Goal: Task Accomplishment & Management: Use online tool/utility

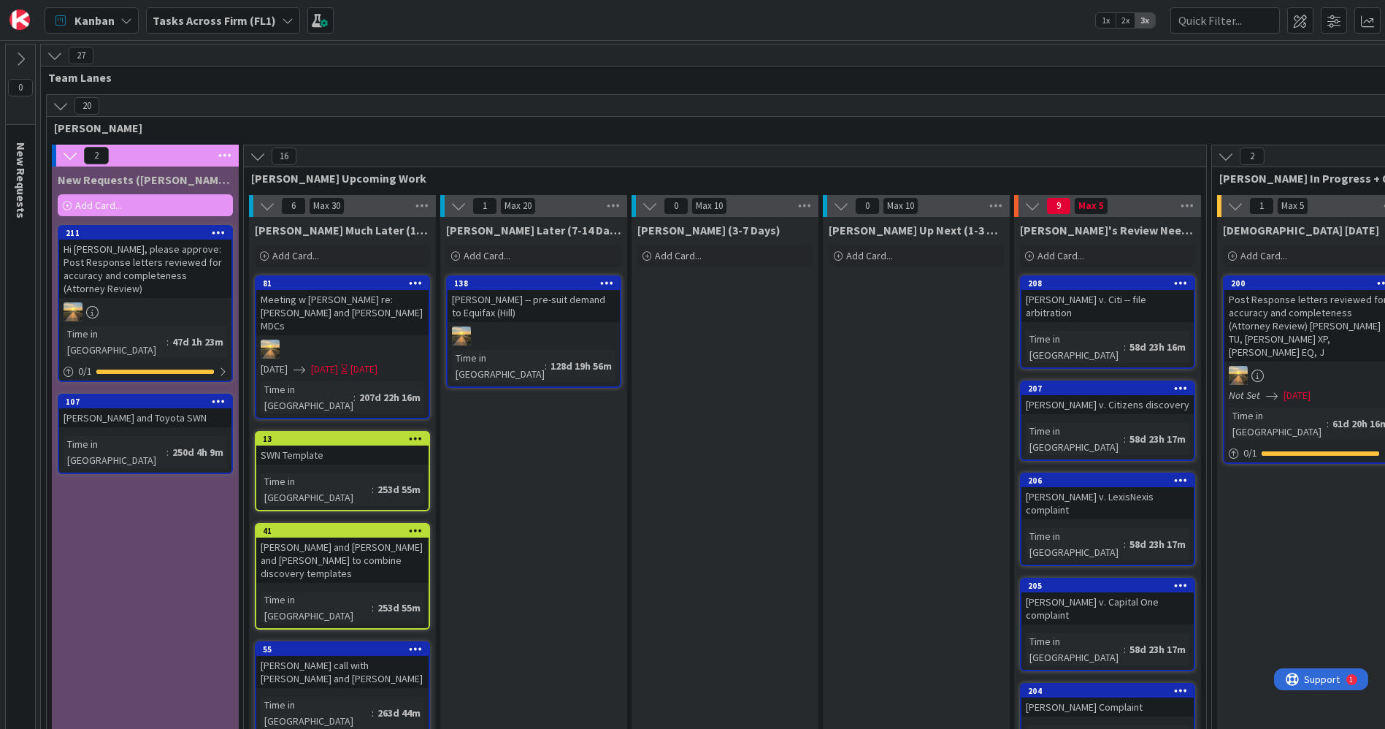
click at [246, 15] on b "Tasks Across Firm (FL1)" at bounding box center [214, 20] width 123 height 15
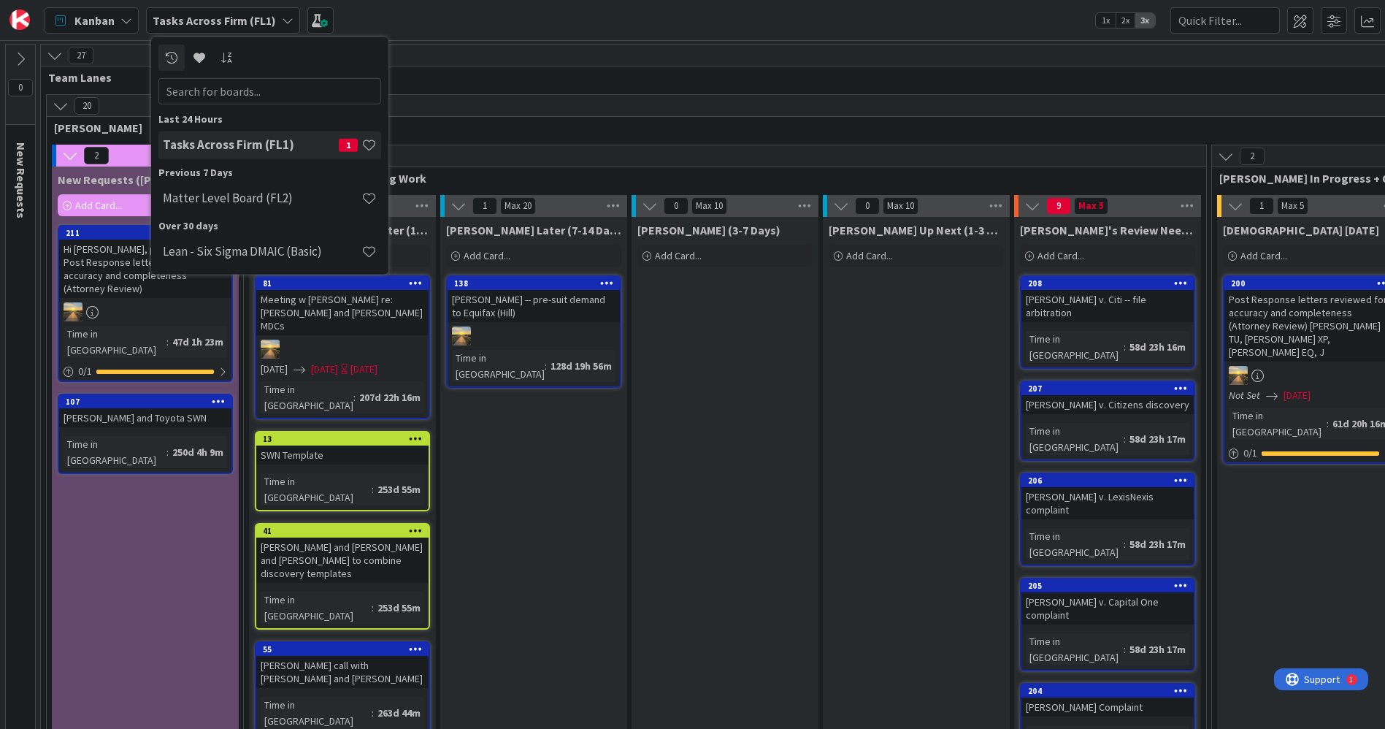
click at [602, 103] on div "20" at bounding box center [1119, 106] width 2145 height 22
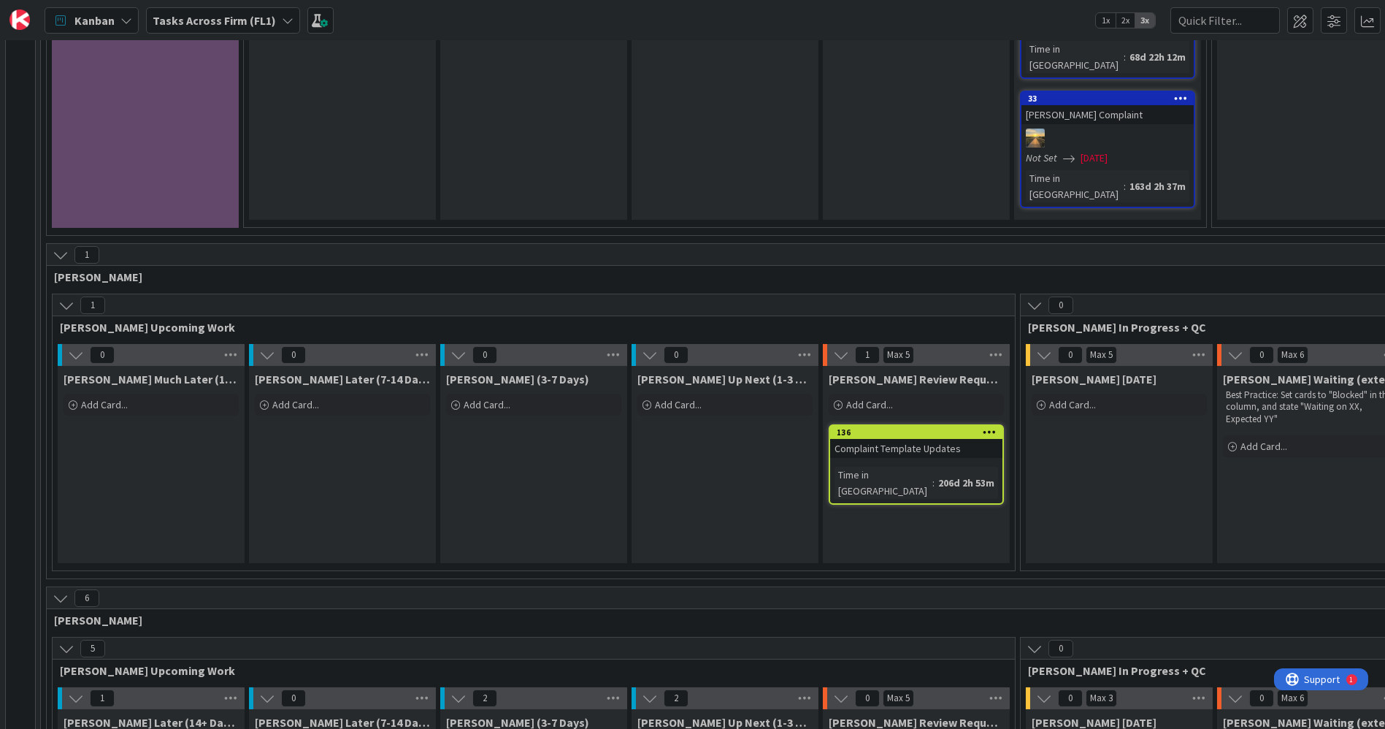
scroll to position [1126, 0]
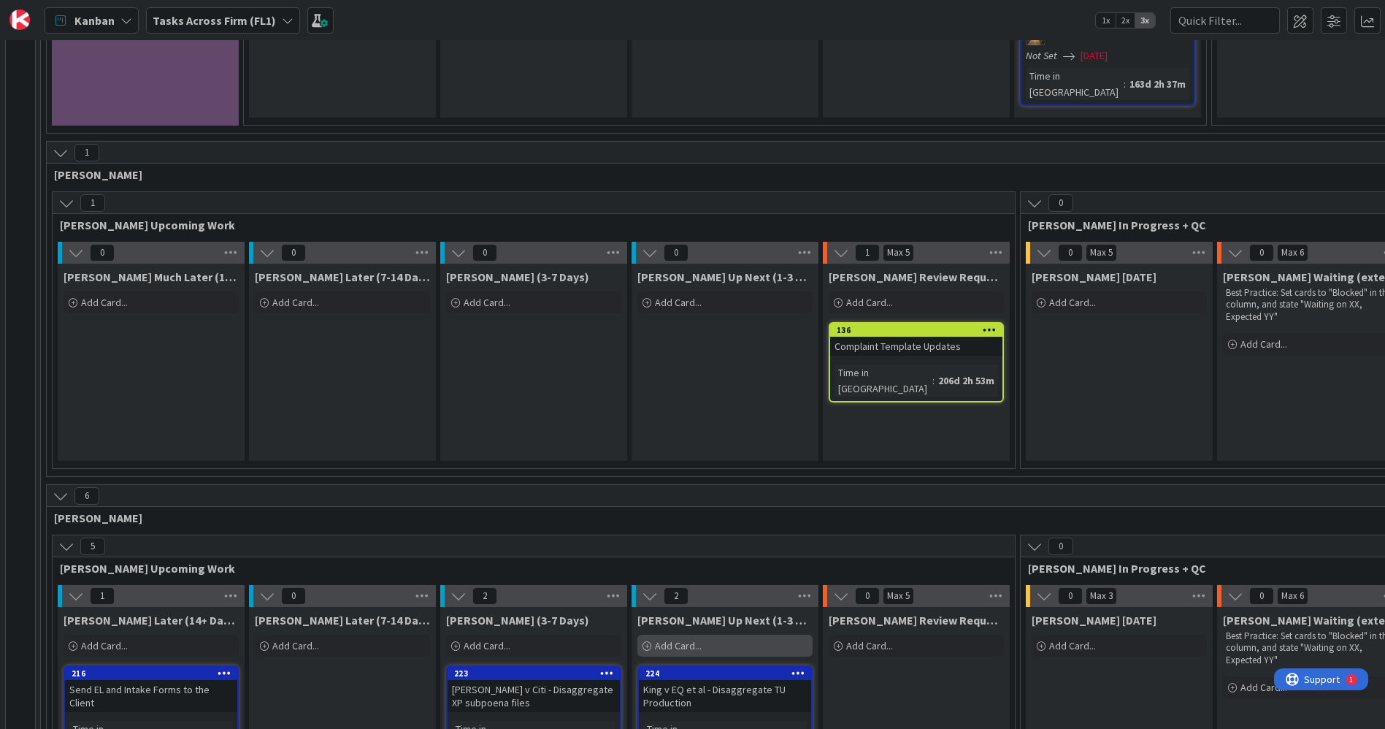
click at [680, 639] on span "Add Card..." at bounding box center [678, 645] width 47 height 13
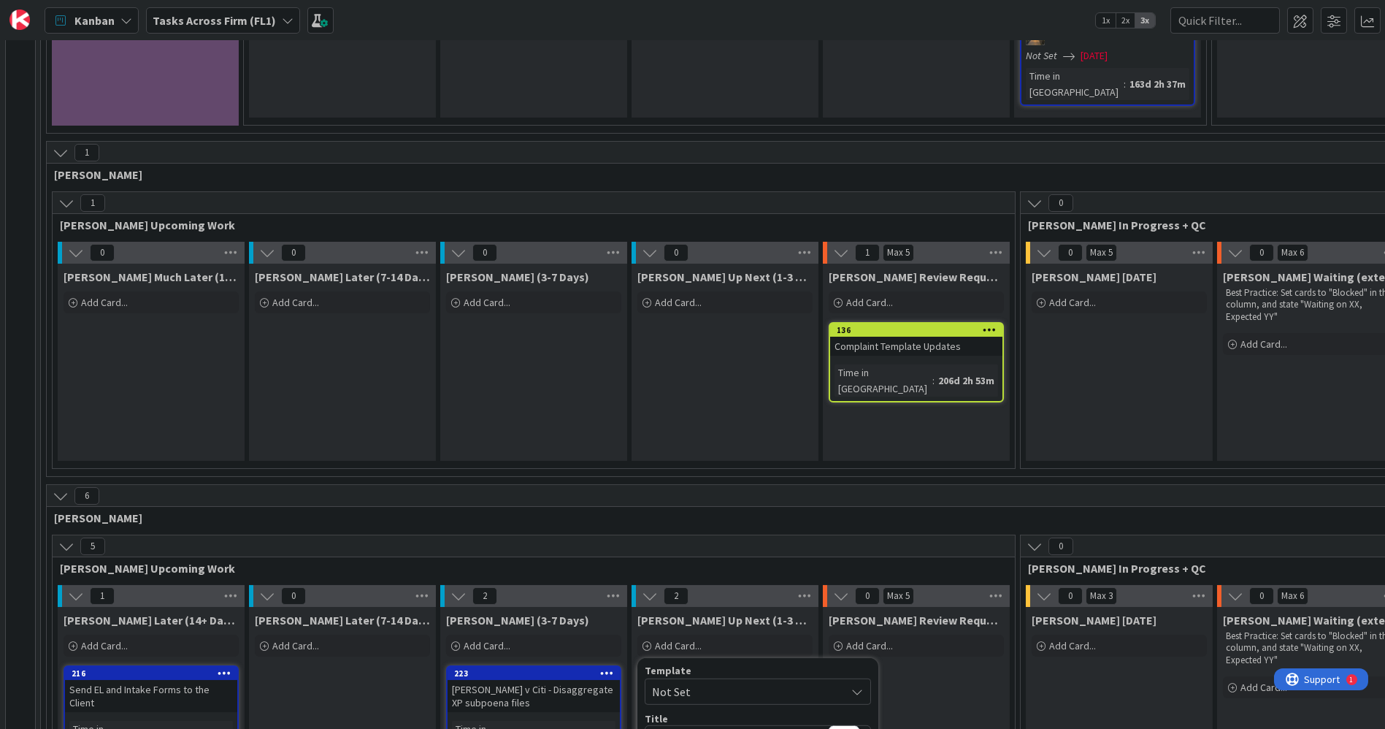
type textarea "x"
type textarea "Z"
type textarea "x"
type textarea "Ze"
type textarea "x"
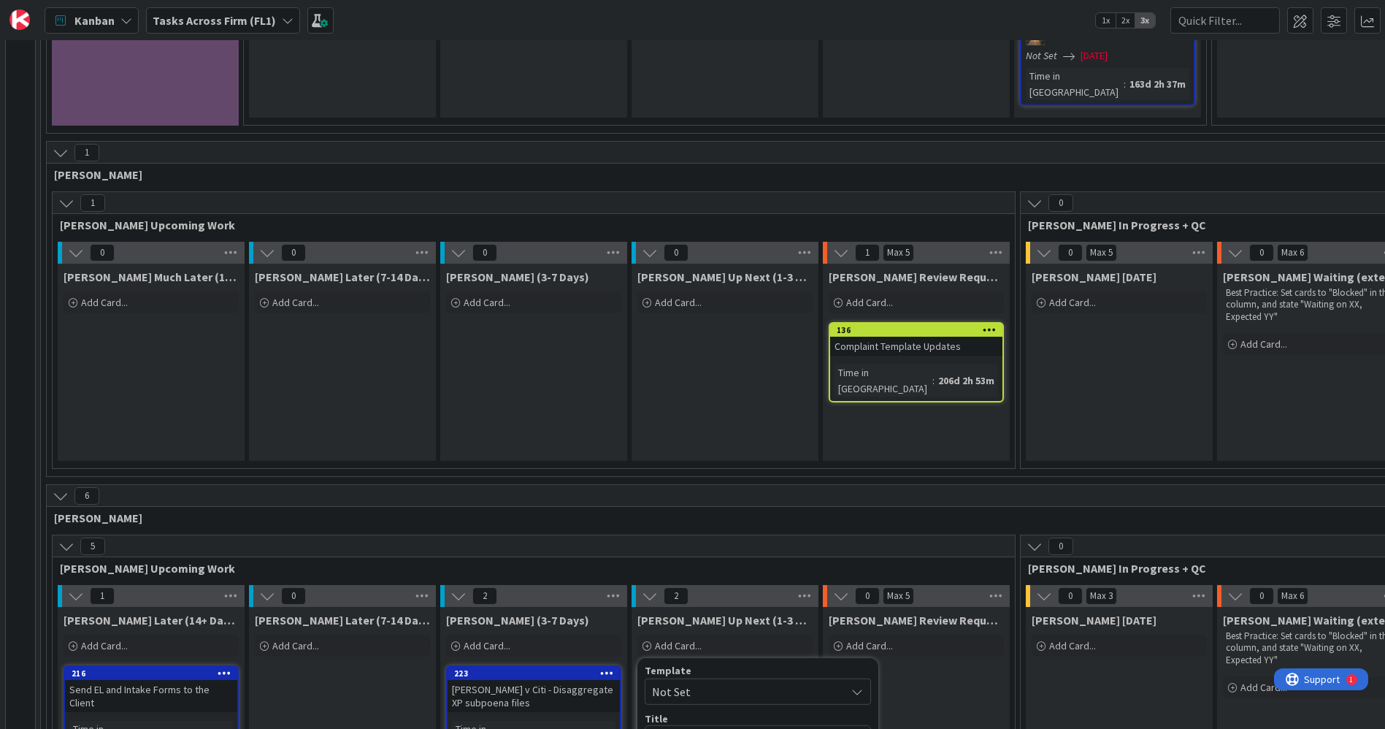
type textarea "Zer"
type textarea "x"
type textarea "Zern"
type textarea "x"
type textarea "Zern"
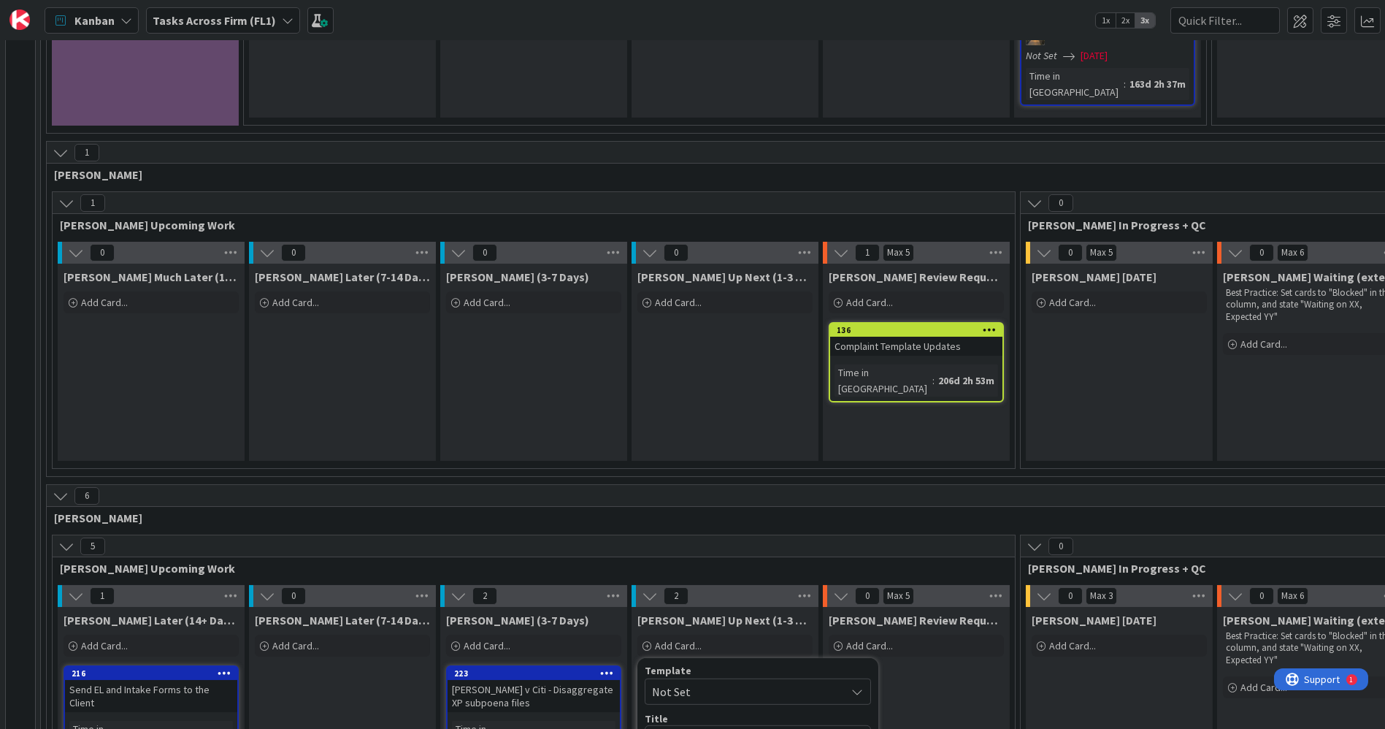
type textarea "x"
type textarea "Zern c"
type textarea "x"
type textarea "Zern"
type textarea "x"
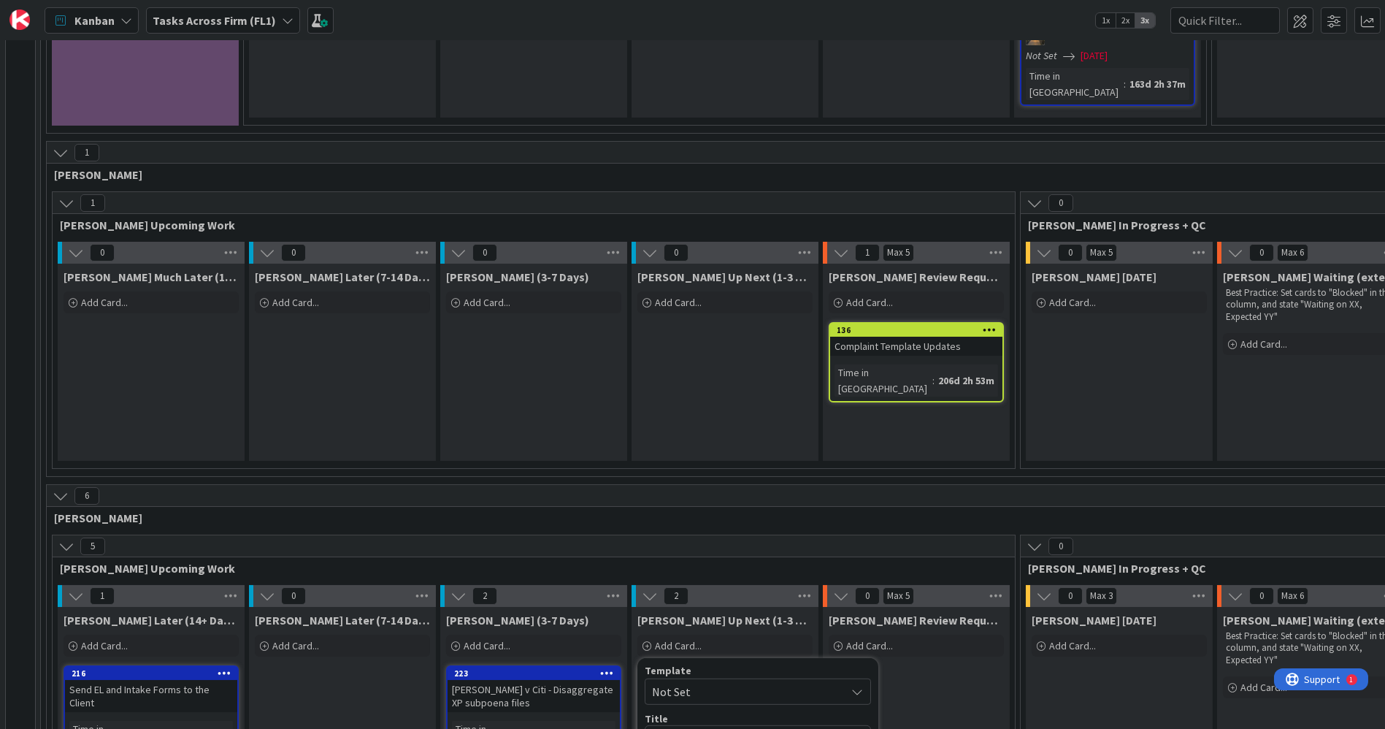
type textarea "Zern v"
type textarea "x"
type textarea "Zern v C"
type textarea "x"
type textarea "Zern v Ci"
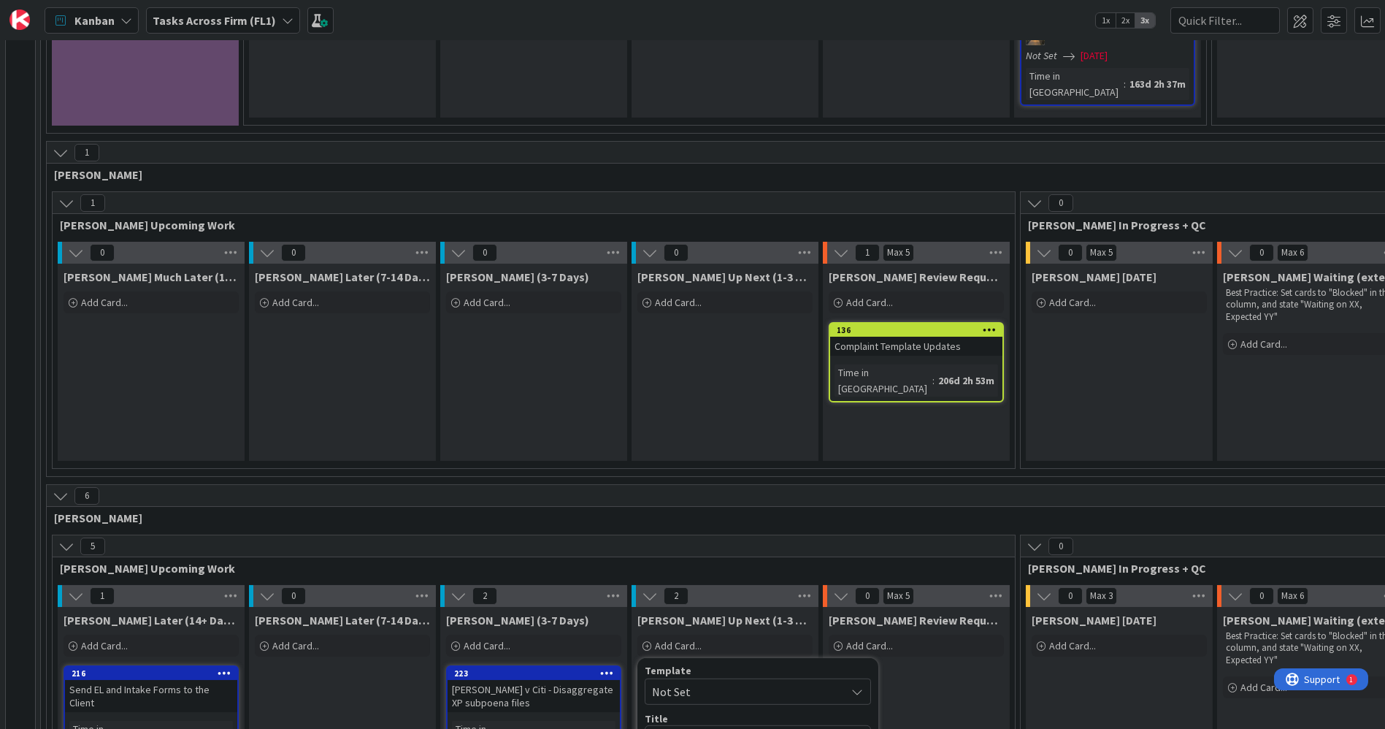
type textarea "x"
type textarea "Zern v Cit"
type textarea "x"
type textarea "Zern v Citi"
type textarea "x"
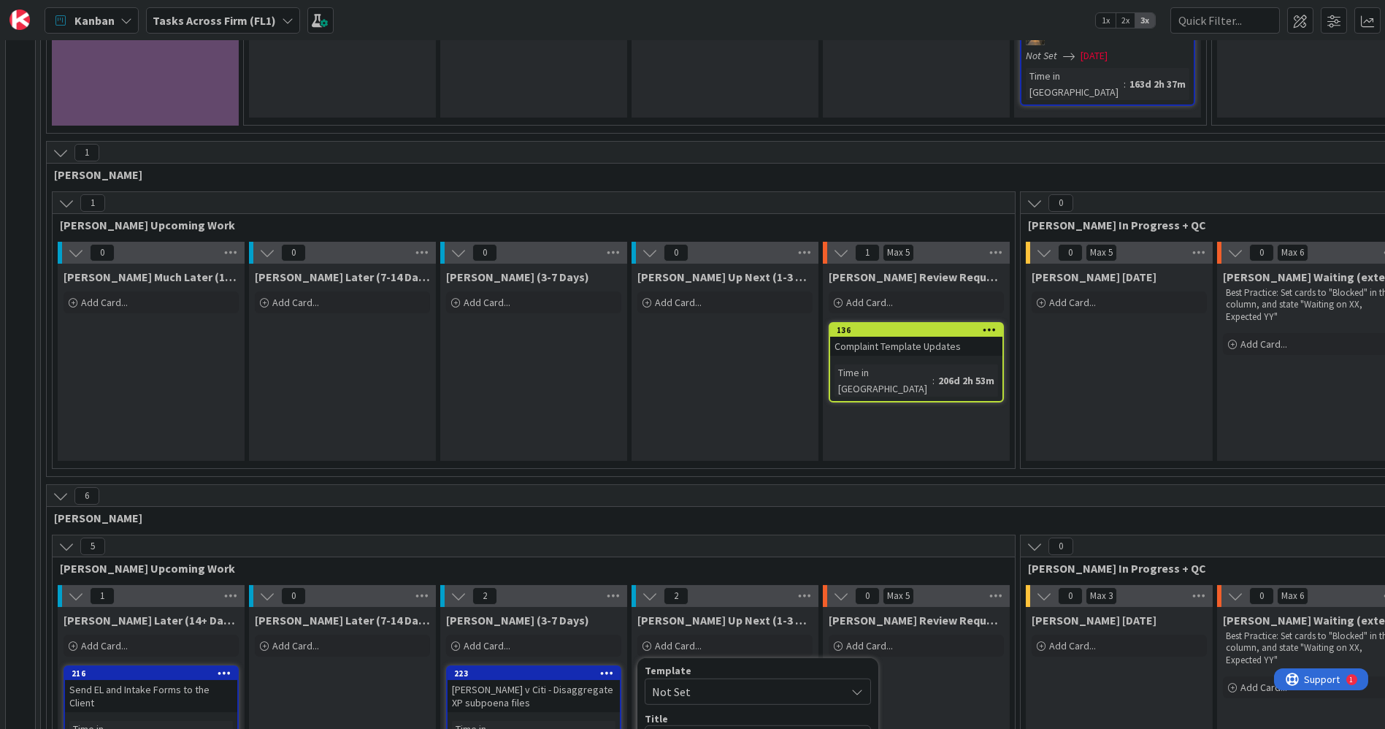
type textarea "Zern v Citi"
type textarea "x"
type textarea "Zern v Citi -"
type textarea "x"
type textarea "Zern v Citi -"
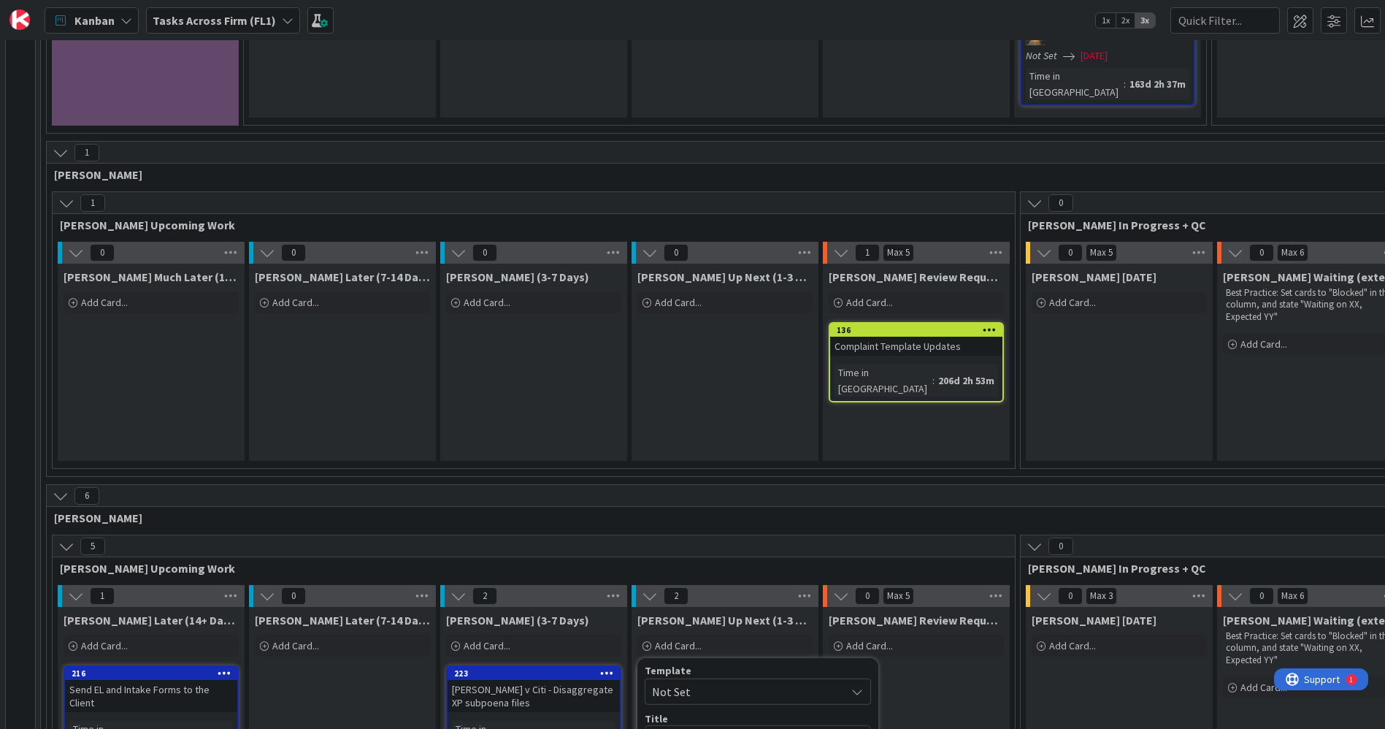
type textarea "x"
type textarea "Zern v Citi - S"
type textarea "x"
type textarea "Zern v Citi - Su"
type textarea "x"
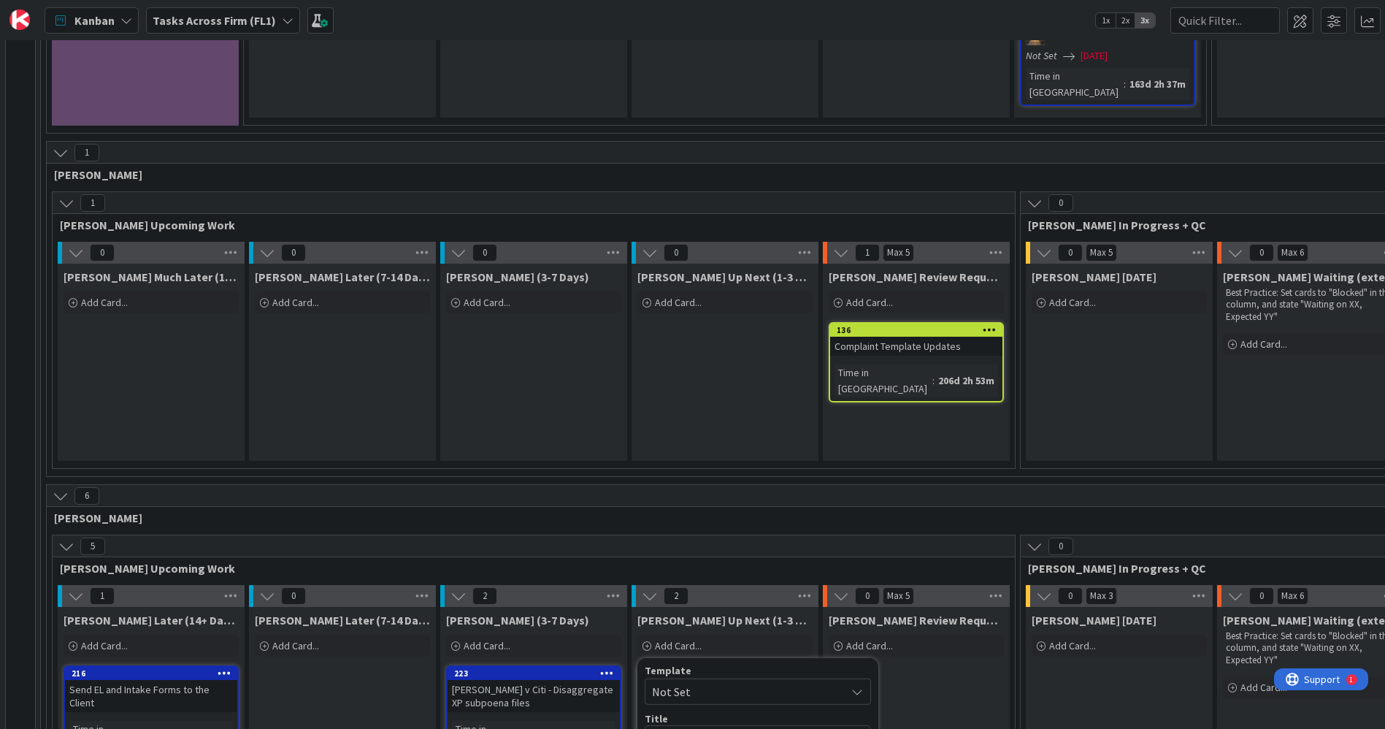
type textarea "Zern v Citi - Sub"
type textarea "x"
type textarea "Zern v Citi - Subpo"
type textarea "x"
type textarea "Zern v Citi - Subpoe"
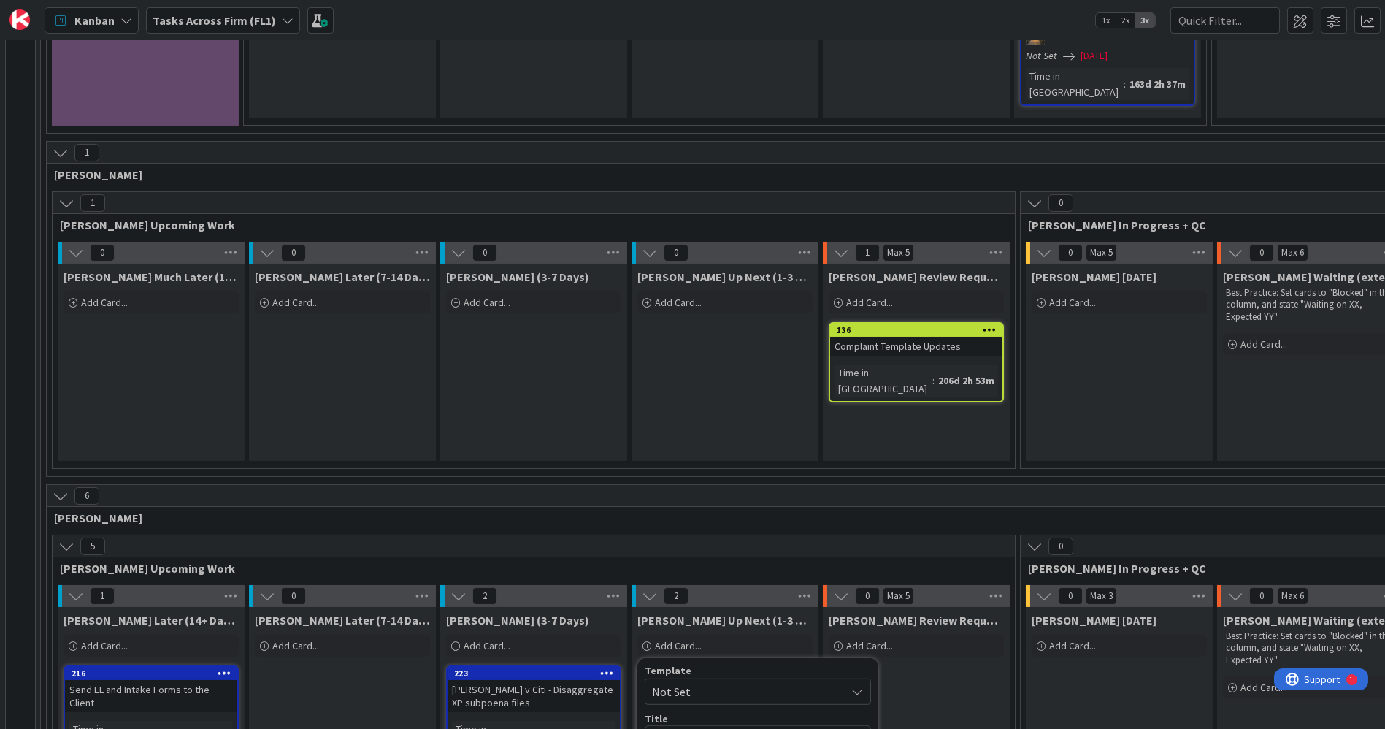
type textarea "x"
type textarea "Zern v Citi - Subpoen"
type textarea "x"
type textarea "Zern v Citi - Subpoena"
type textarea "x"
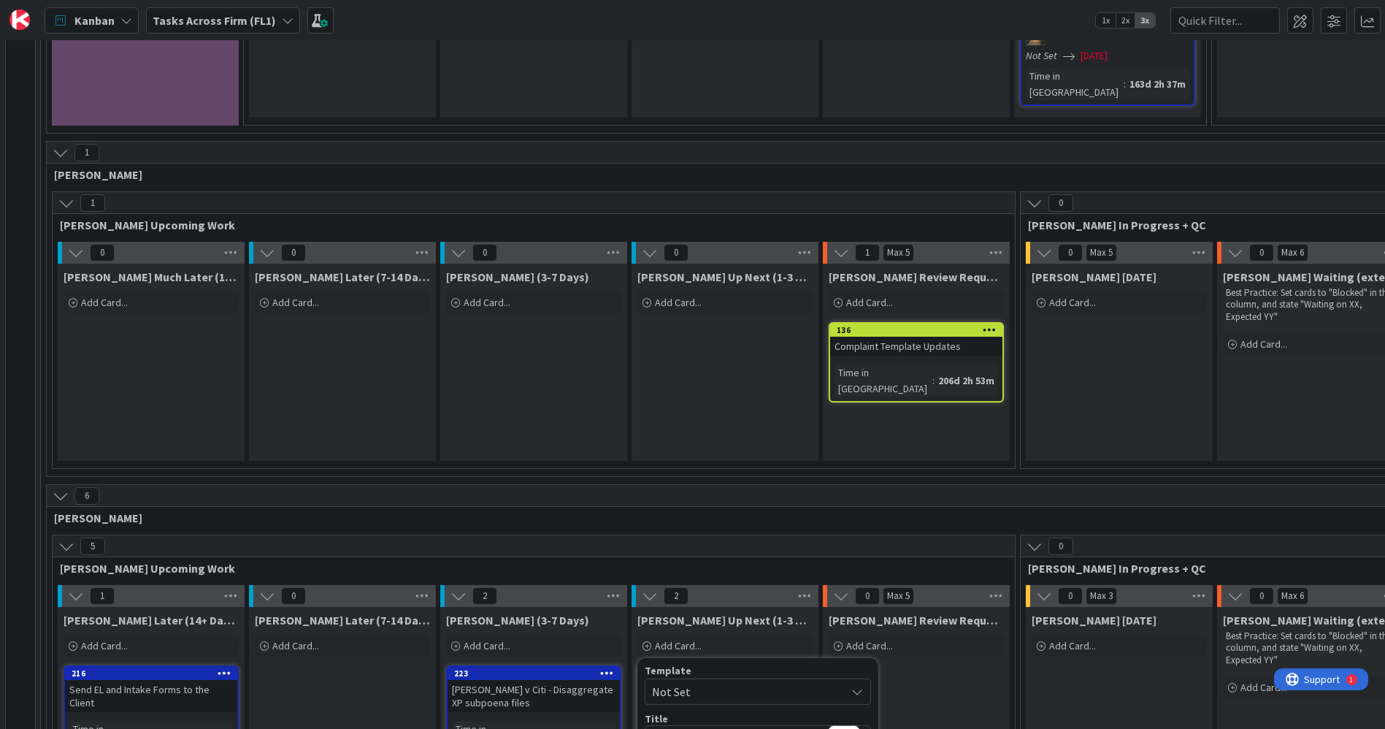
type textarea "Zern v Citi - Subpoenas"
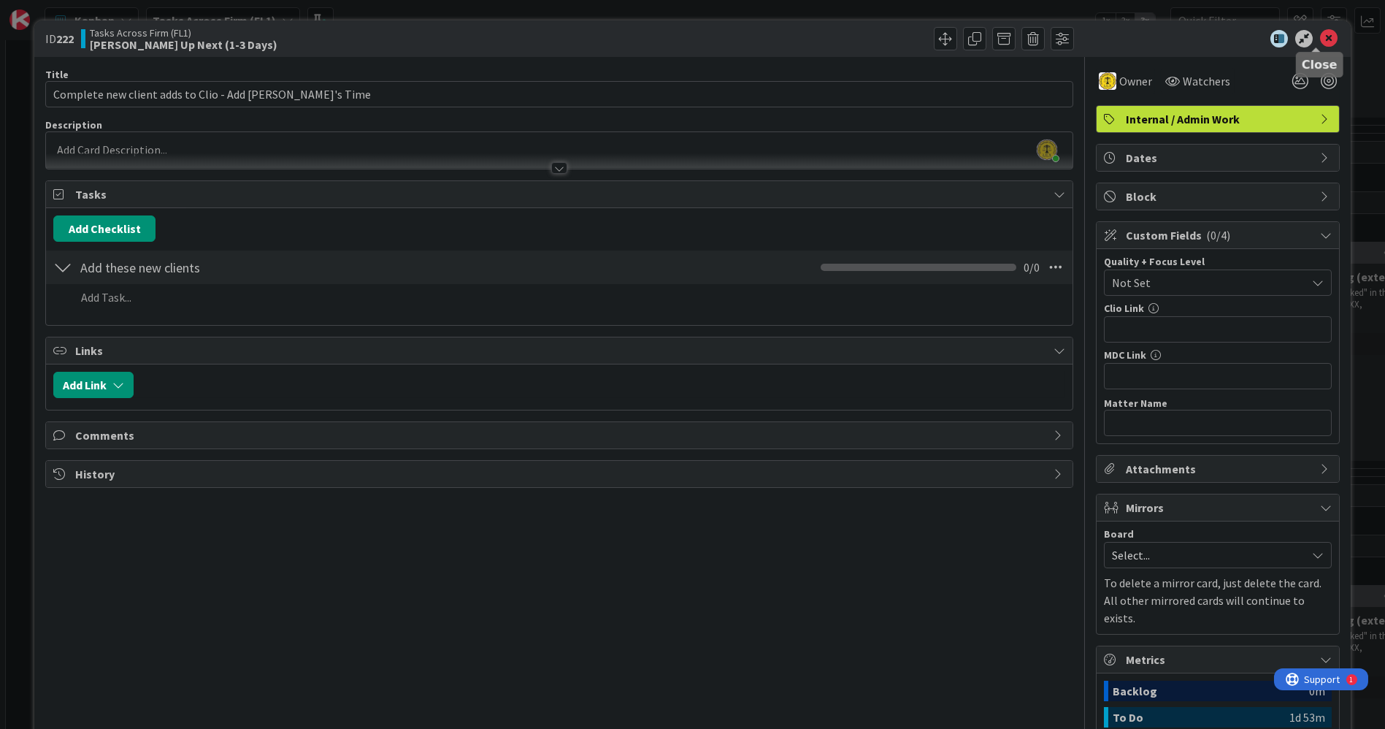
click at [1320, 31] on icon at bounding box center [1329, 39] width 18 height 18
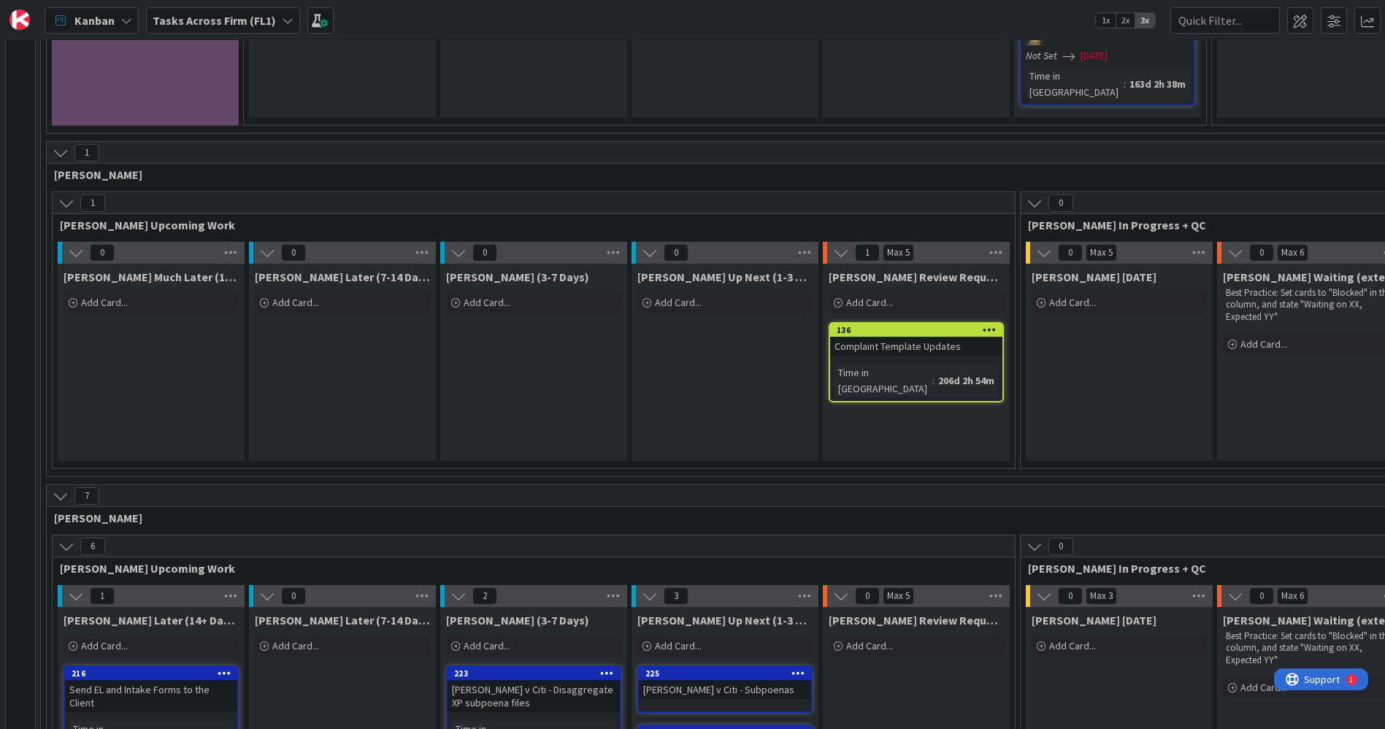
click at [227, 16] on b "Tasks Across Firm (FL1)" at bounding box center [214, 20] width 123 height 15
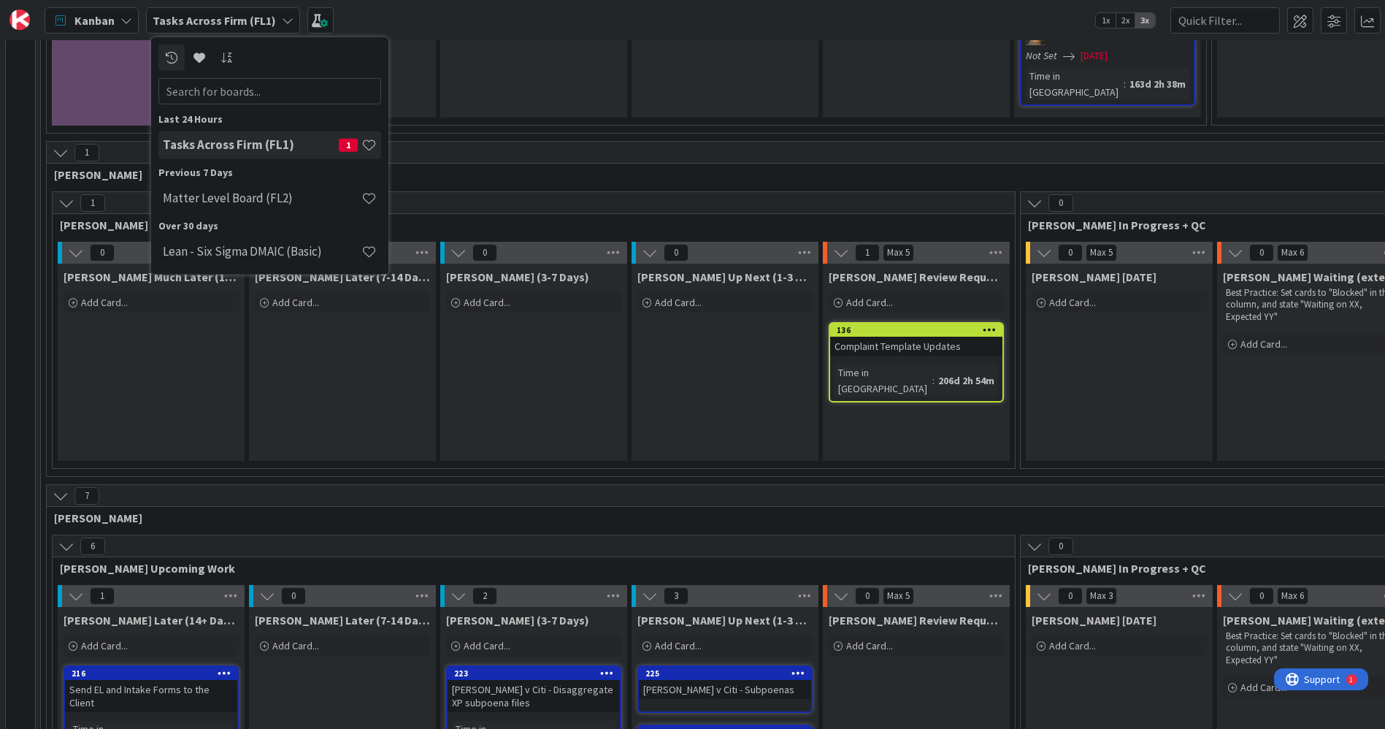
click at [227, 16] on b "Tasks Across Firm (FL1)" at bounding box center [214, 20] width 123 height 15
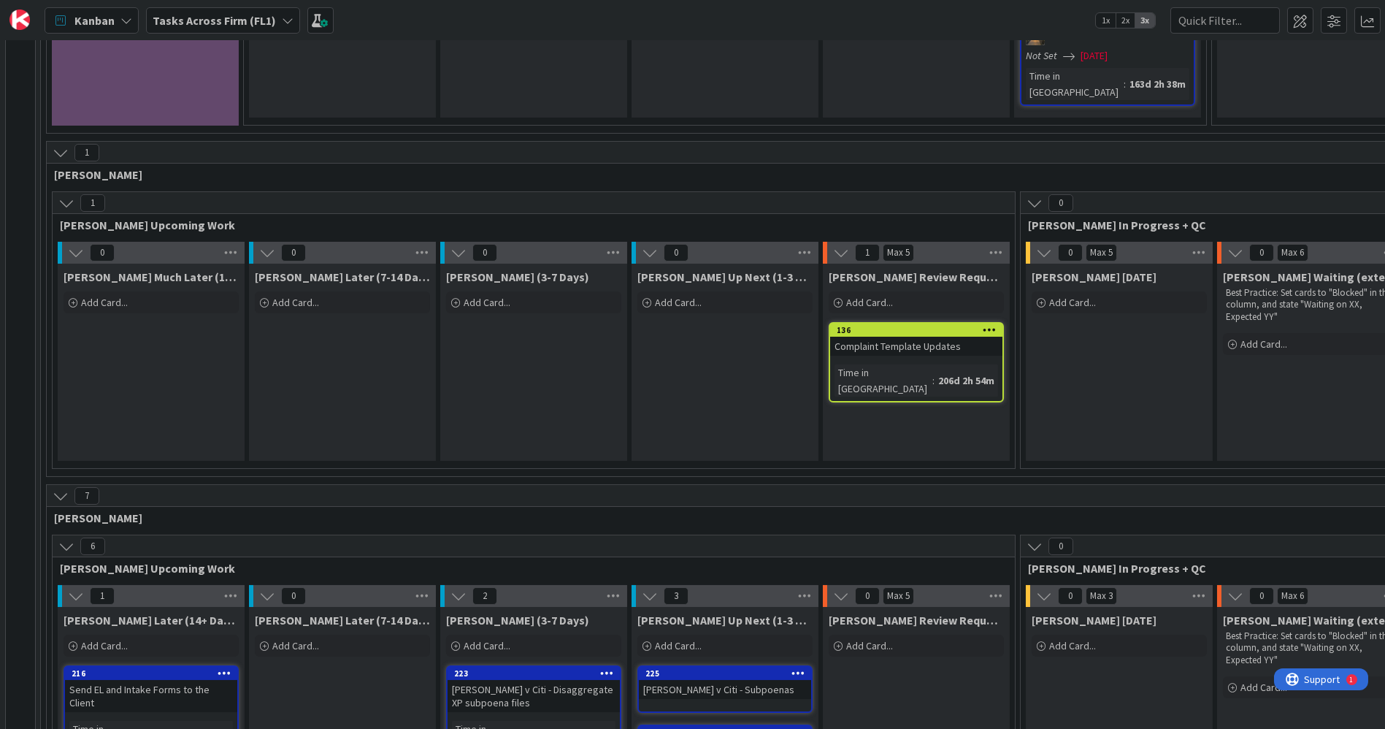
click at [122, 18] on icon at bounding box center [126, 21] width 12 height 12
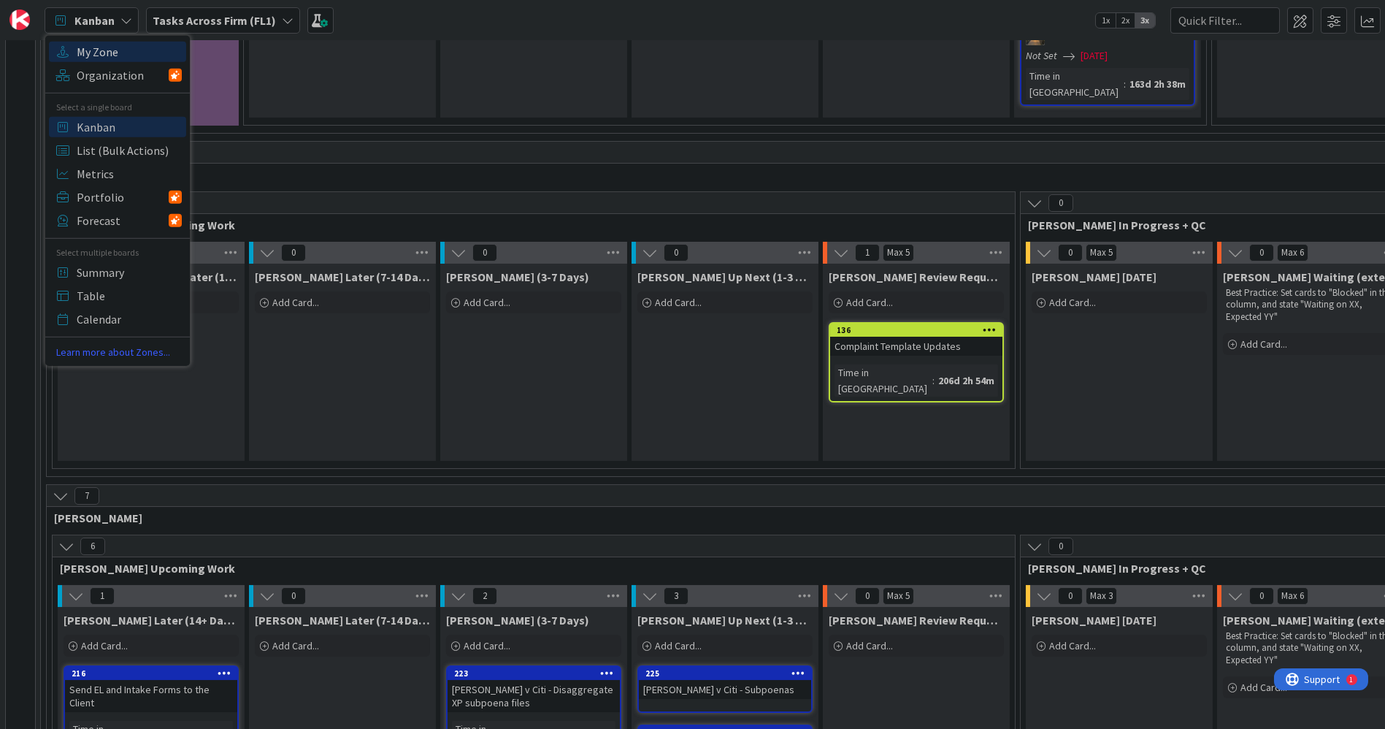
click at [119, 52] on span "My Zone" at bounding box center [129, 51] width 105 height 22
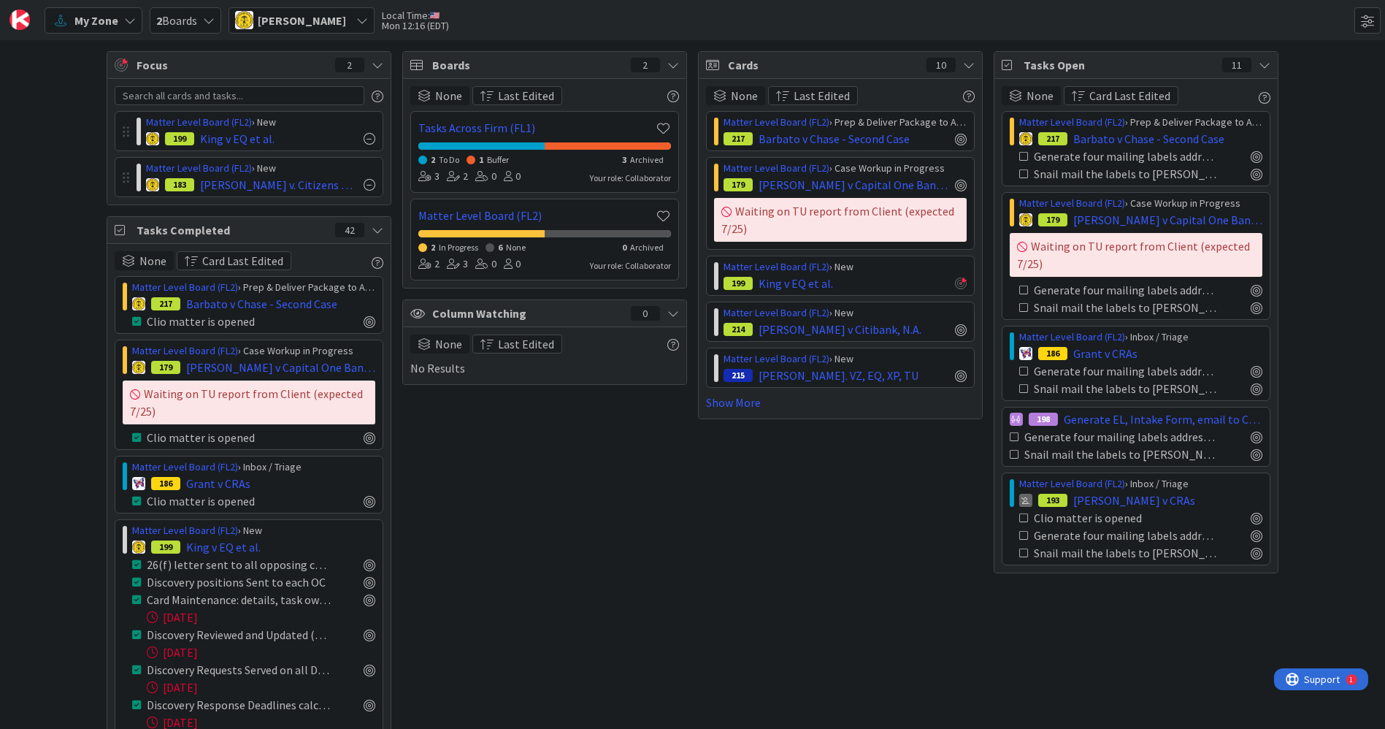
click at [173, 16] on span "2 Boards" at bounding box center [176, 21] width 41 height 18
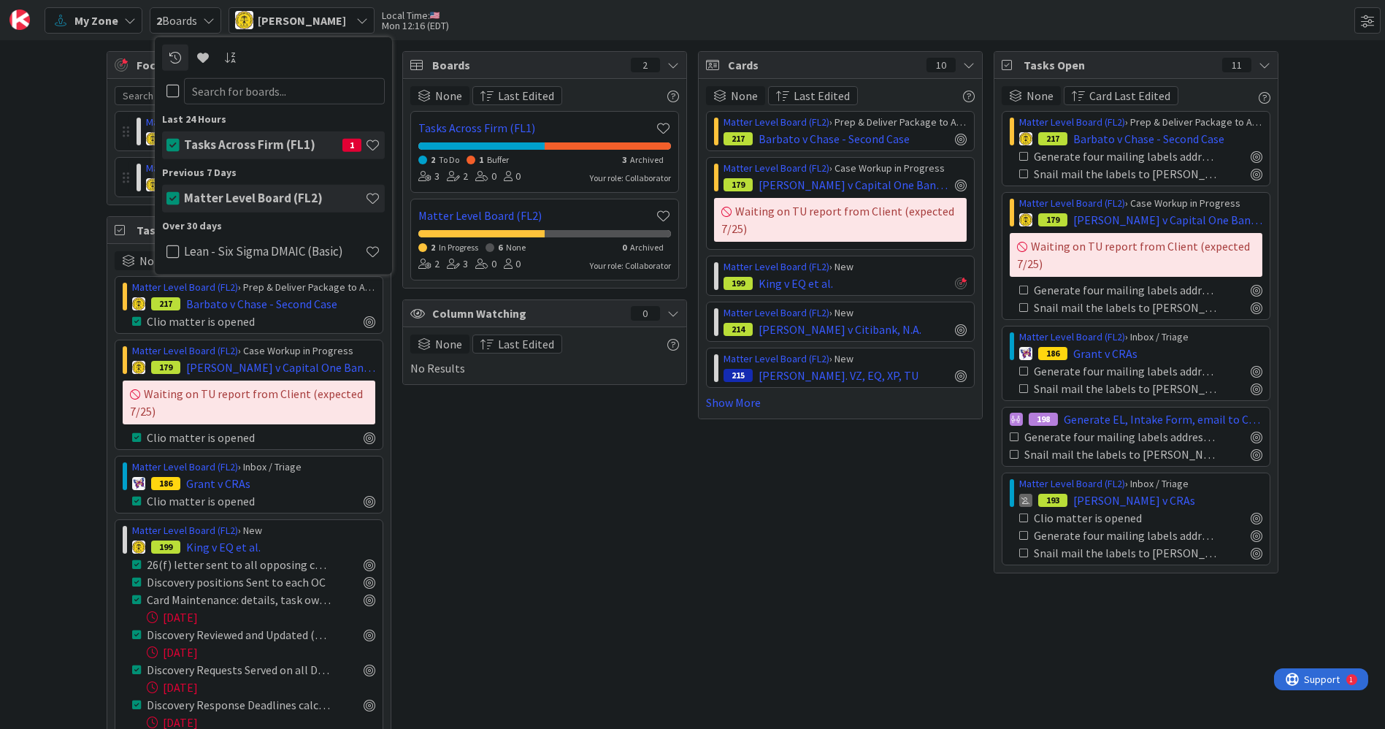
click at [172, 13] on span "2 Boards" at bounding box center [176, 21] width 41 height 18
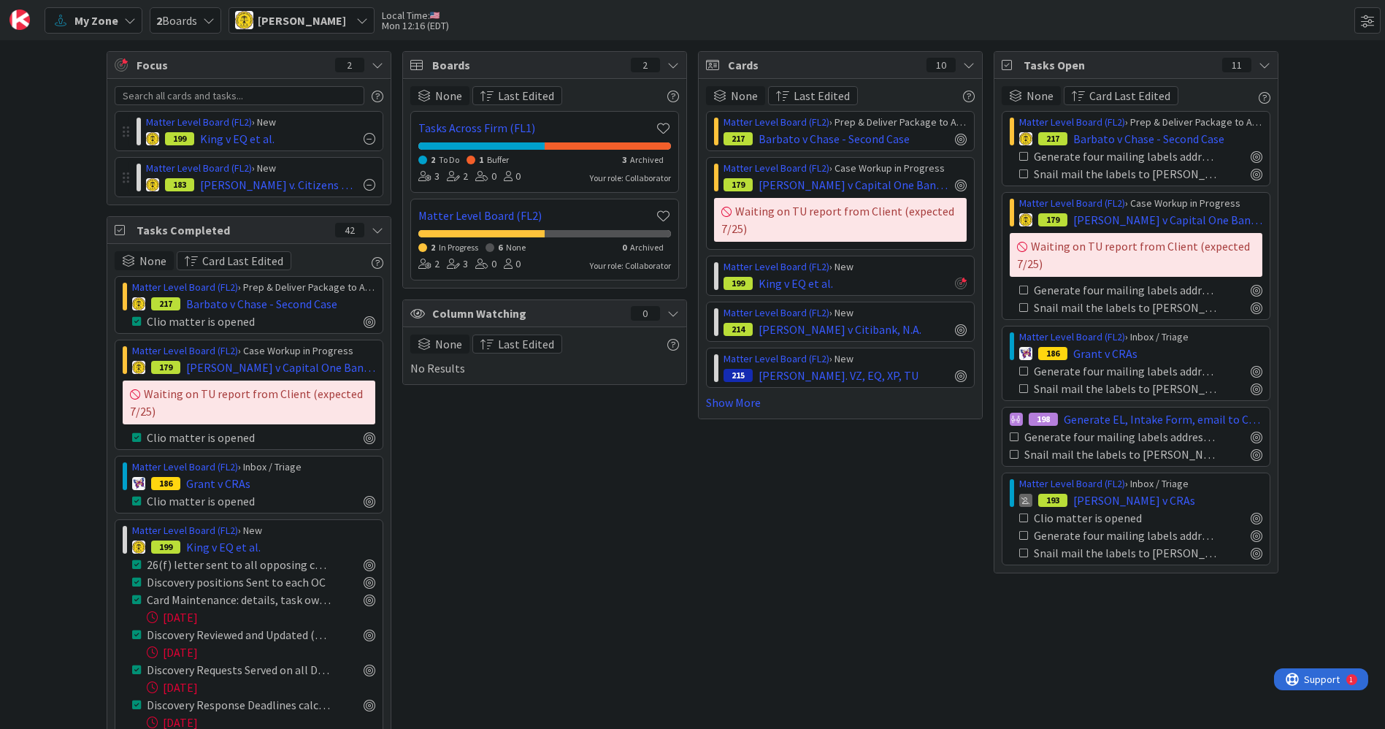
click at [108, 20] on span "My Zone" at bounding box center [96, 21] width 44 height 18
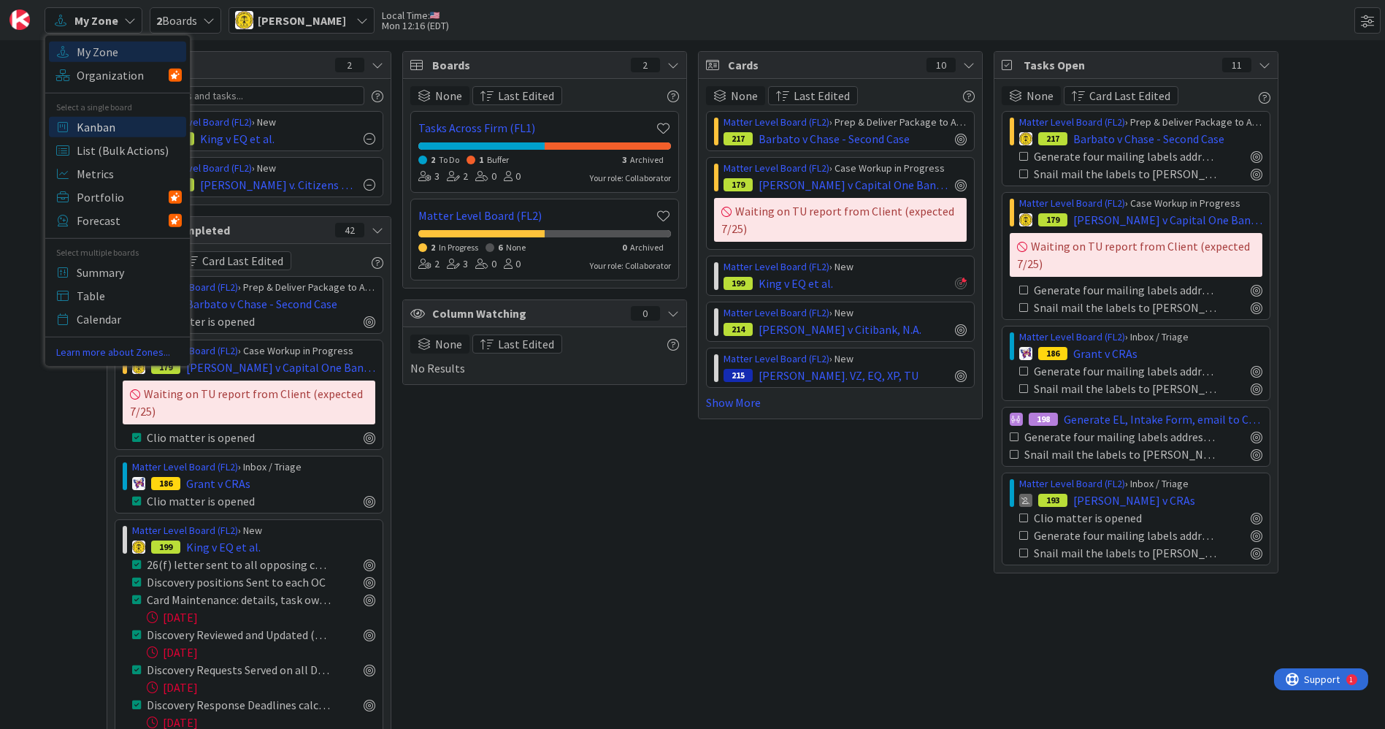
click at [108, 120] on span "Kanban" at bounding box center [129, 126] width 105 height 22
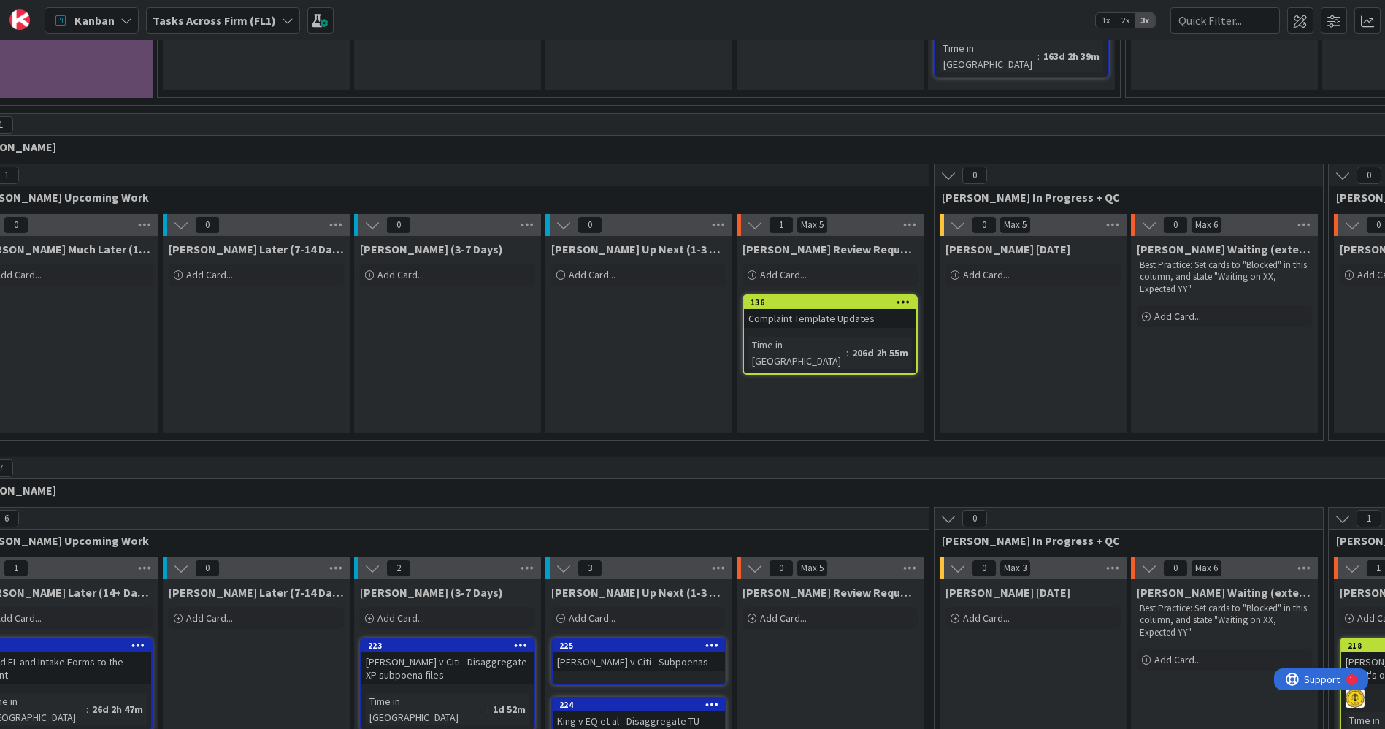
scroll to position [1154, 88]
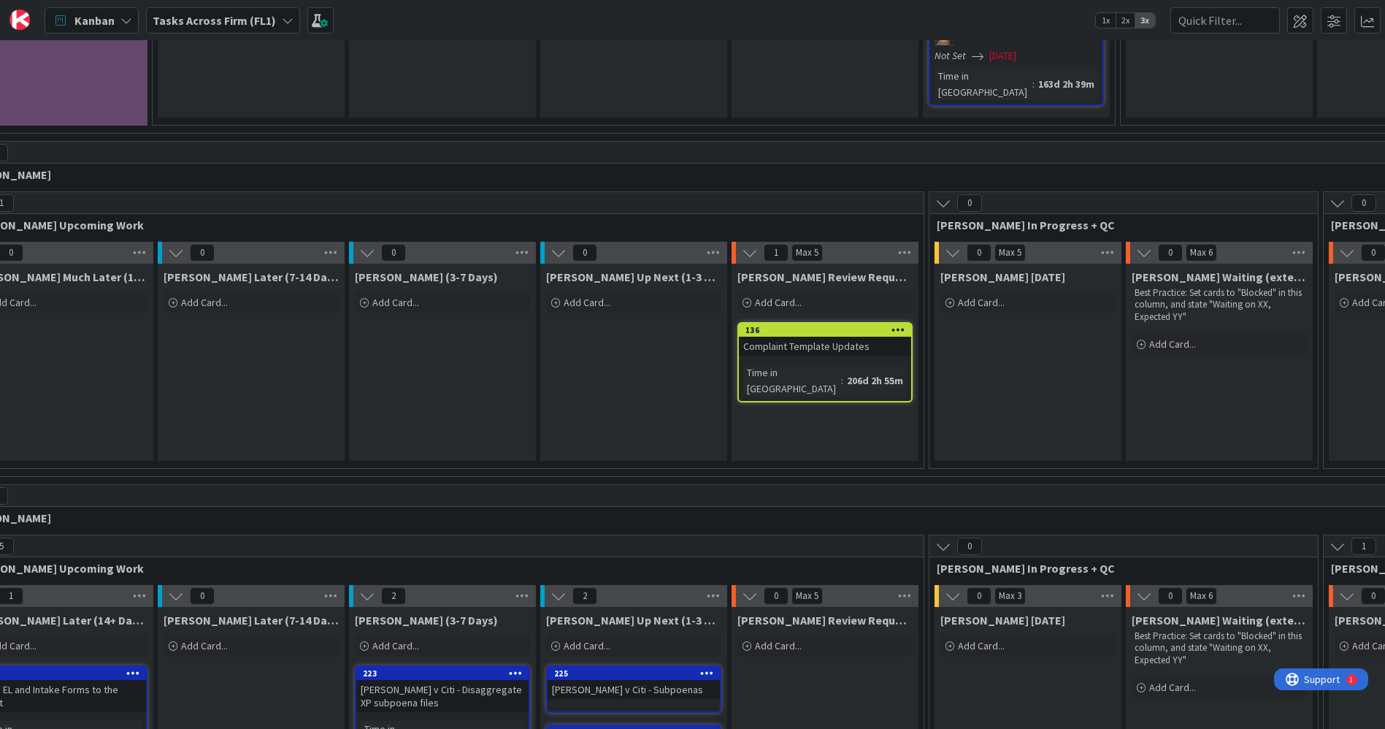
scroll to position [1126, 92]
